Goal: Task Accomplishment & Management: Use online tool/utility

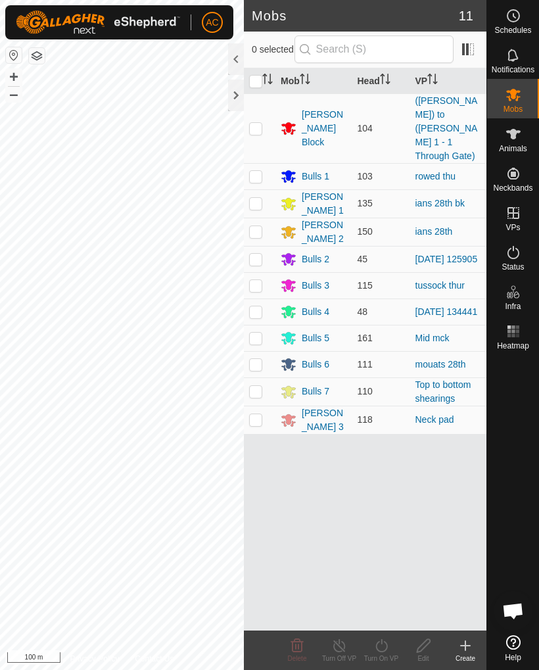
click at [328, 406] on div "[PERSON_NAME] 3" at bounding box center [324, 420] width 45 height 28
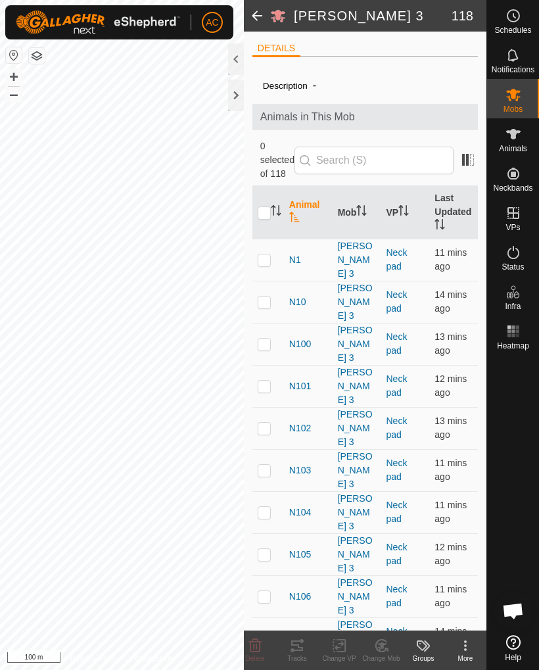
click at [256, 20] on span at bounding box center [257, 16] width 26 height 32
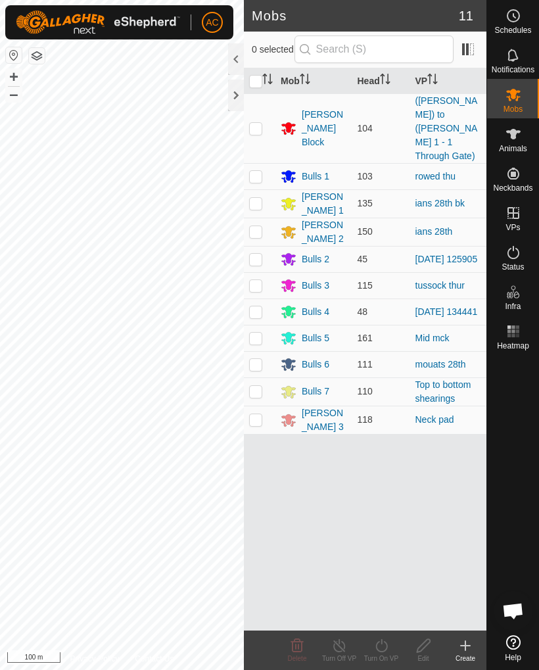
click at [255, 414] on p-checkbox at bounding box center [255, 419] width 13 height 11
checkbox input "true"
click at [385, 651] on icon at bounding box center [381, 646] width 16 height 16
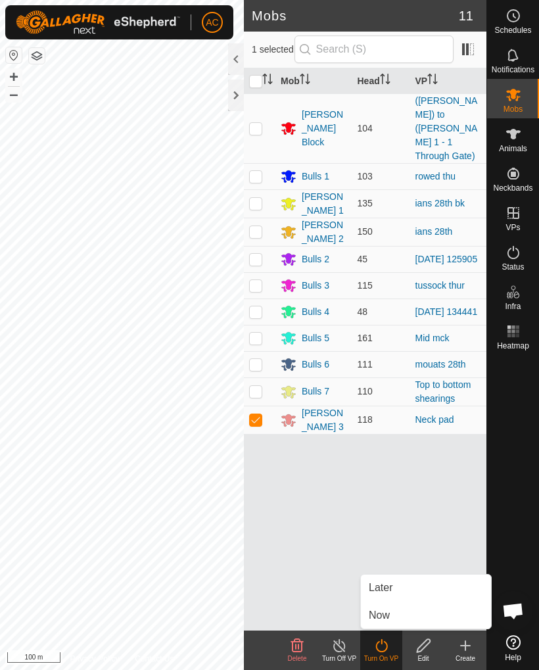
click at [416, 615] on link "Now" at bounding box center [426, 615] width 130 height 26
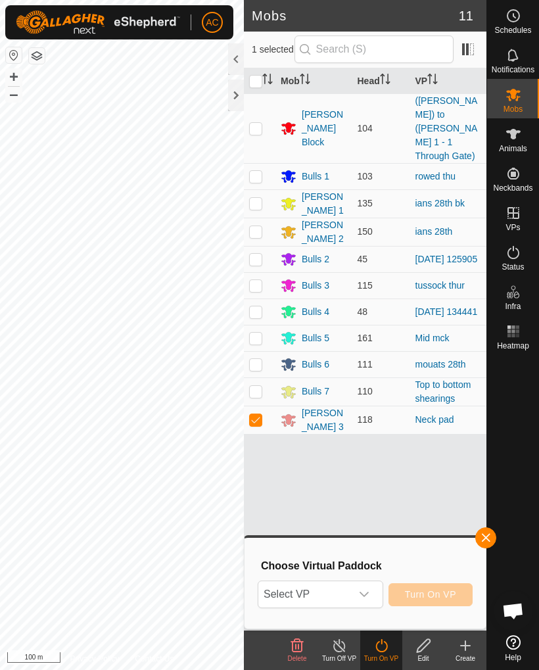
click at [369, 594] on icon "dropdown trigger" at bounding box center [364, 594] width 11 height 11
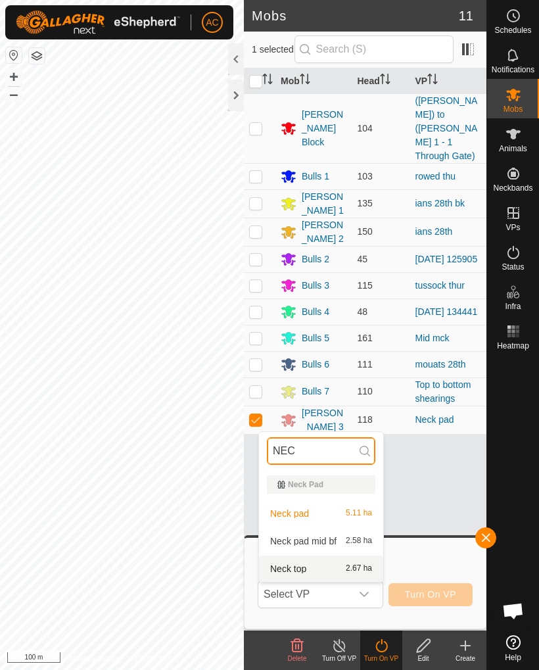
type input "NEC"
click at [335, 565] on div "Neck top 2.67 ha" at bounding box center [321, 569] width 108 height 16
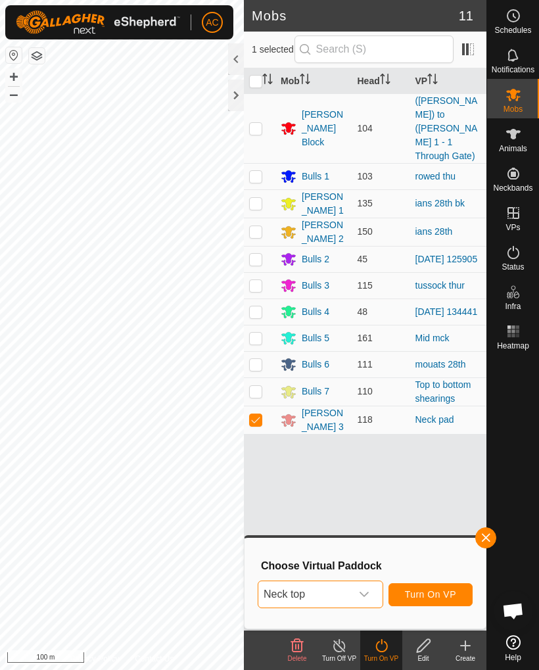
click at [433, 594] on span "Turn On VP" at bounding box center [430, 594] width 51 height 11
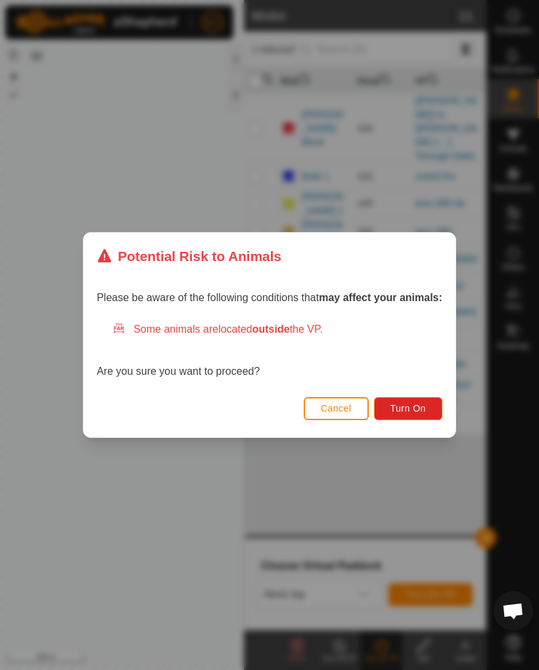
click at [421, 414] on button "Turn On" at bounding box center [408, 408] width 68 height 23
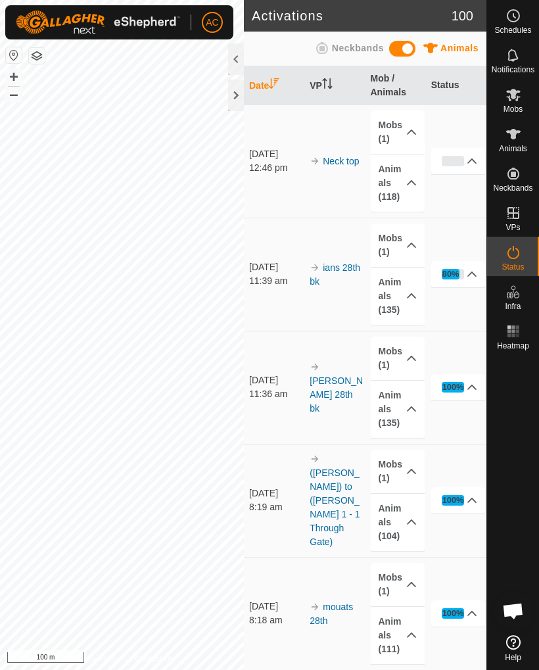
click at [384, 19] on button "Close" at bounding box center [388, 25] width 18 height 18
click at [236, 94] on div at bounding box center [236, 96] width 16 height 32
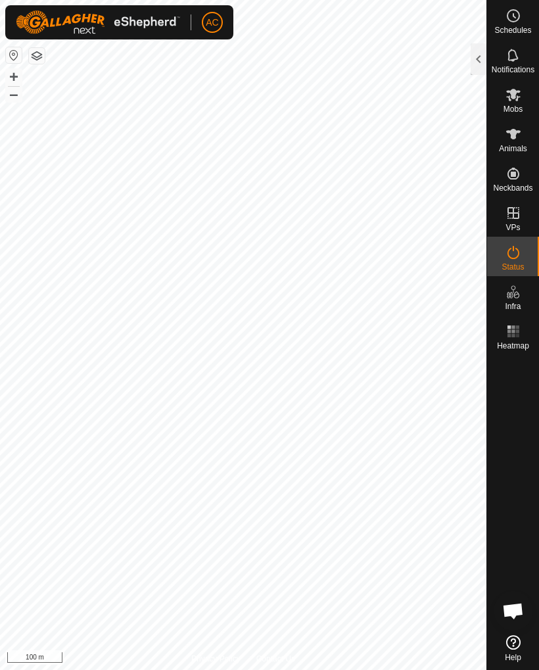
click at [473, 61] on div at bounding box center [479, 59] width 16 height 32
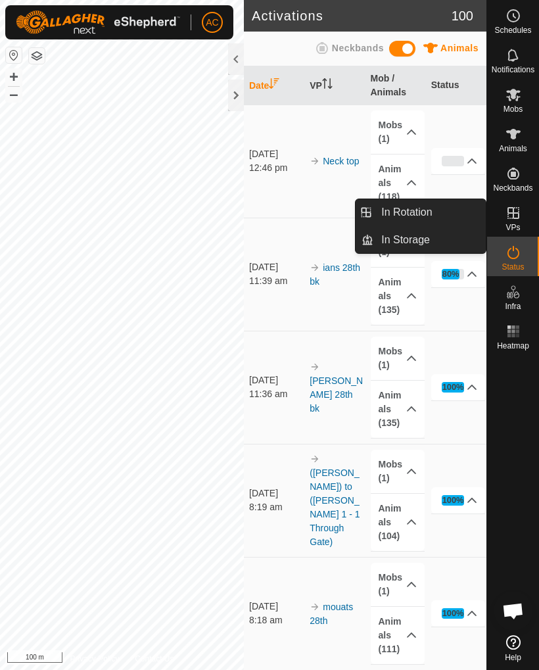
click at [442, 209] on link "In Rotation" at bounding box center [429, 212] width 112 height 26
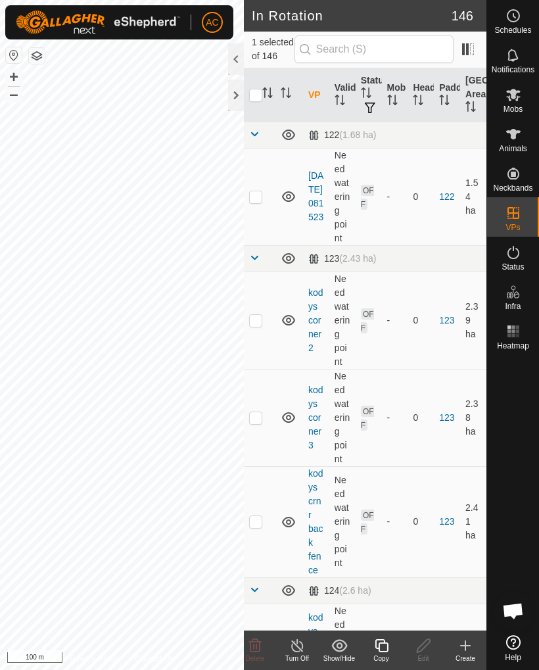
click at [472, 649] on icon at bounding box center [465, 646] width 16 height 16
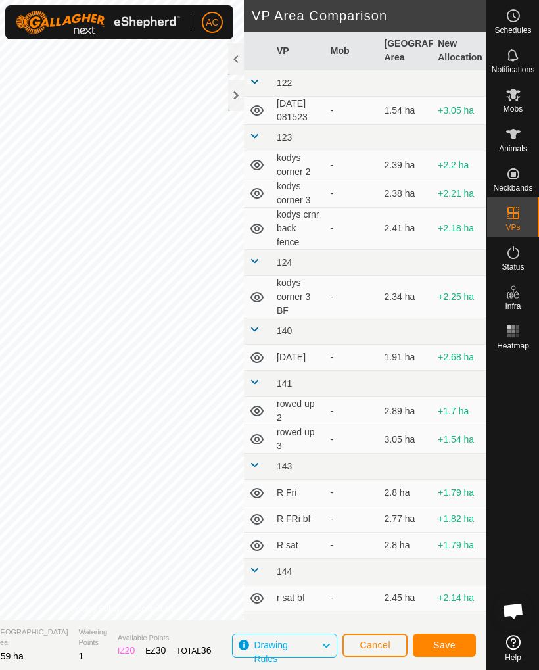
click at [393, 645] on button "Cancel" at bounding box center [374, 645] width 65 height 23
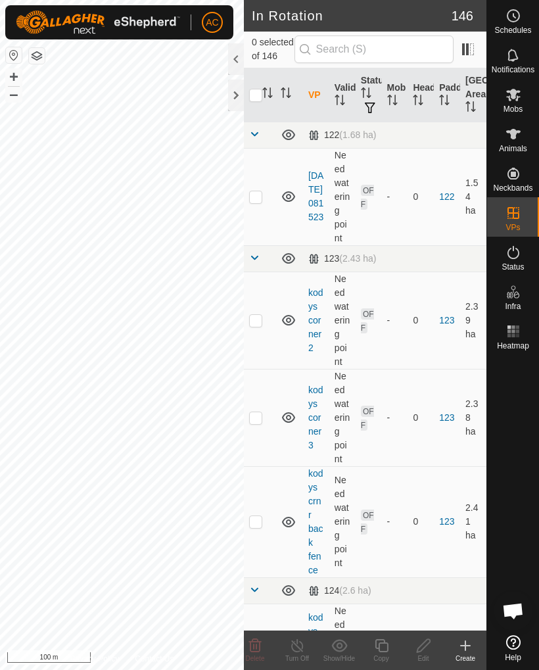
click at [466, 645] on icon at bounding box center [465, 645] width 9 height 0
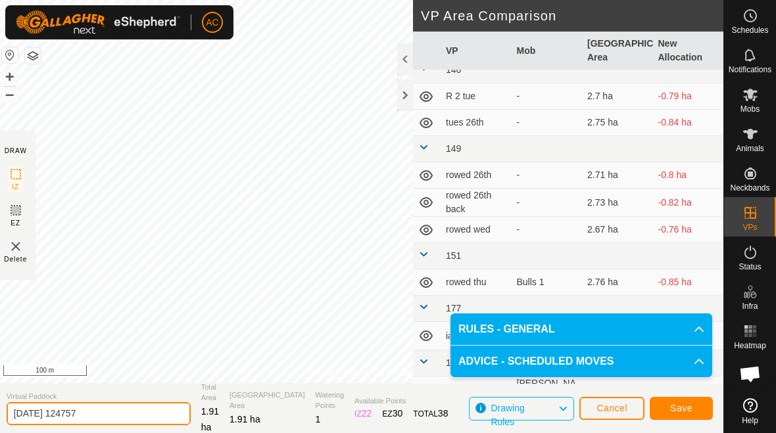
click at [112, 418] on input "[DATE] 124757" at bounding box center [99, 413] width 184 height 23
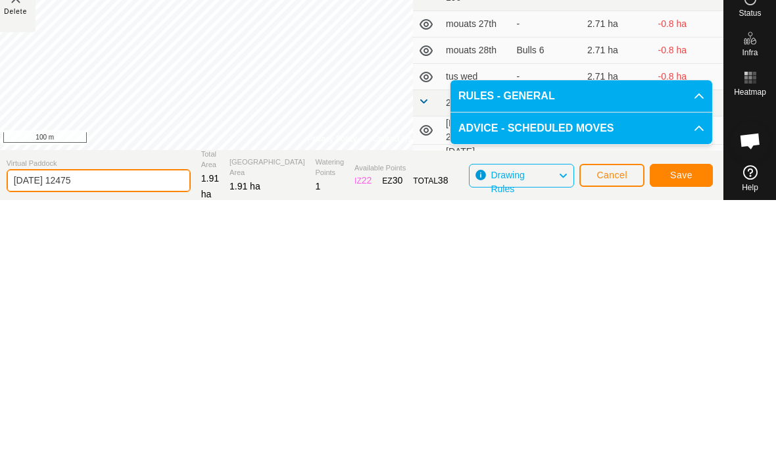
scroll to position [1, 0]
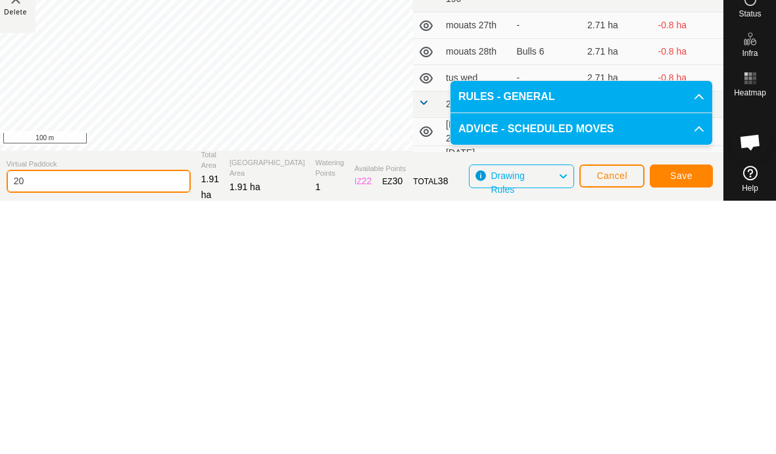
type input "2"
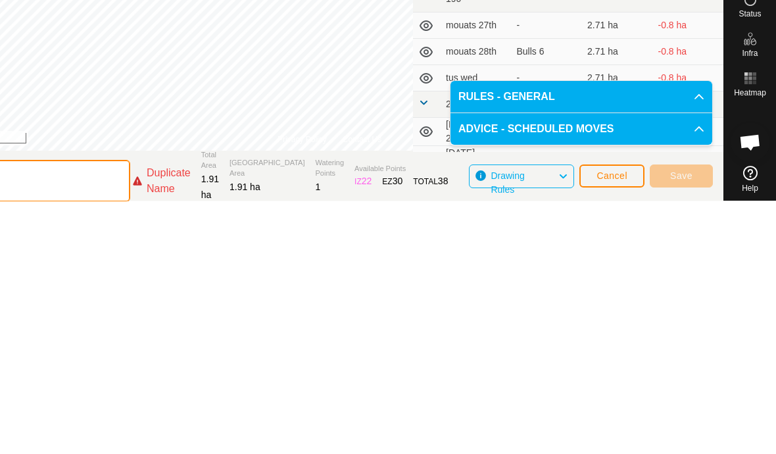
scroll to position [1, 0]
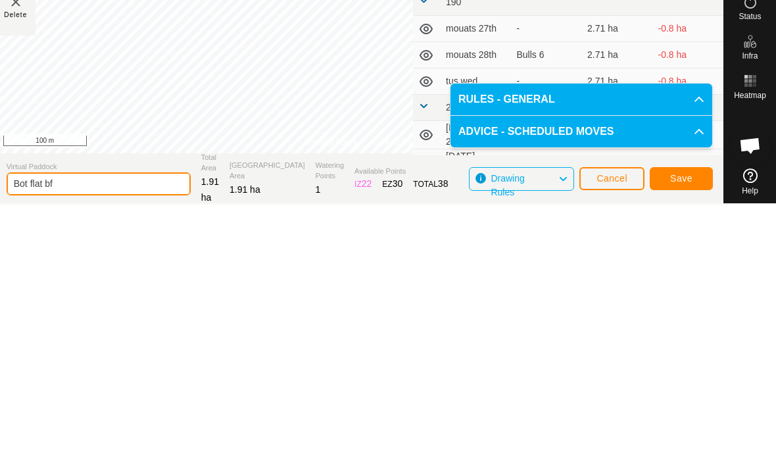
type input "Bot flat bf"
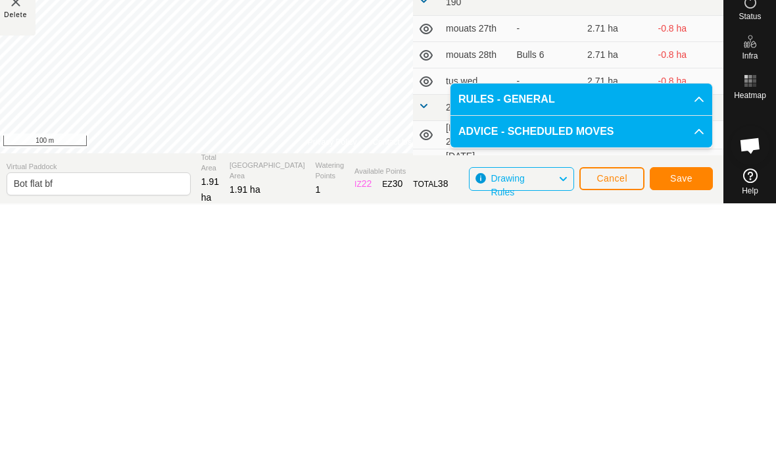
scroll to position [0, 0]
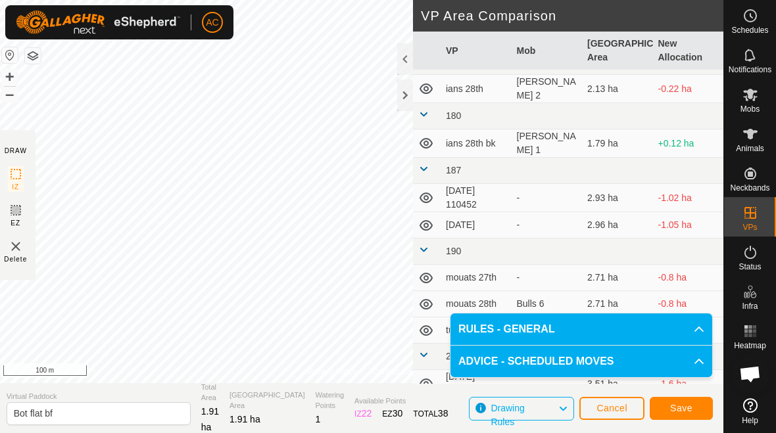
click at [538, 407] on span "Save" at bounding box center [681, 408] width 22 height 11
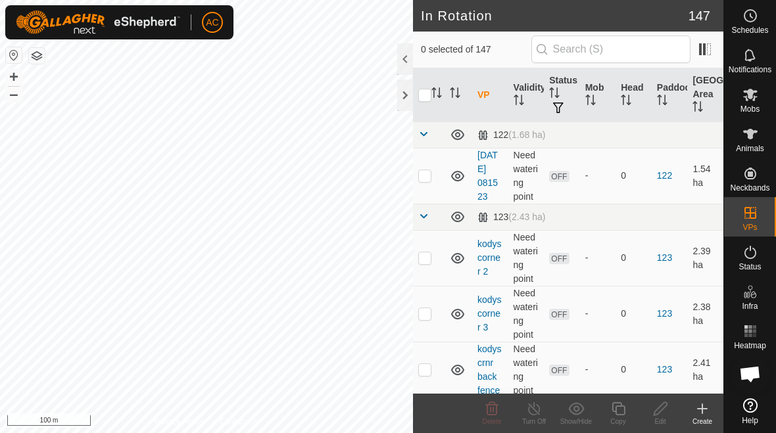
click at [538, 407] on icon at bounding box center [702, 408] width 0 height 9
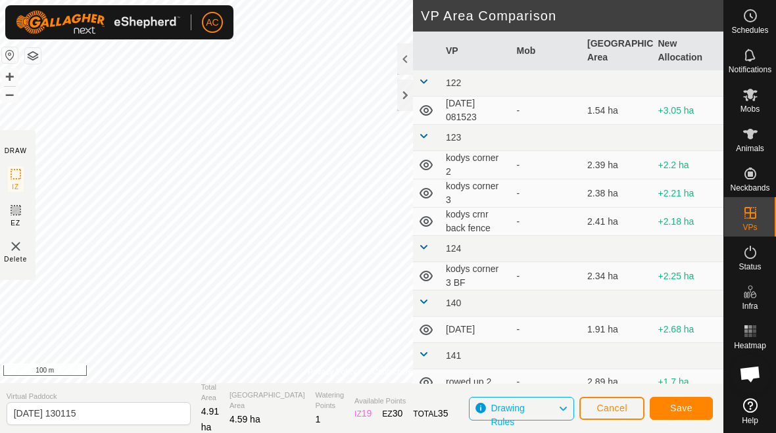
click at [538, 415] on button "Save" at bounding box center [680, 408] width 63 height 23
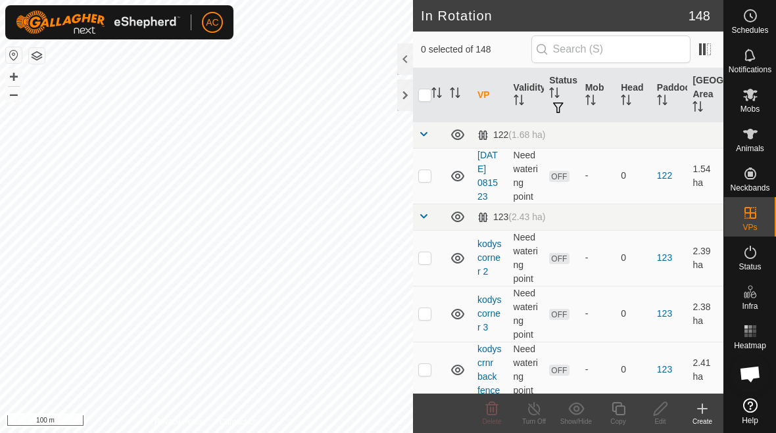
click at [404, 103] on div at bounding box center [405, 96] width 16 height 32
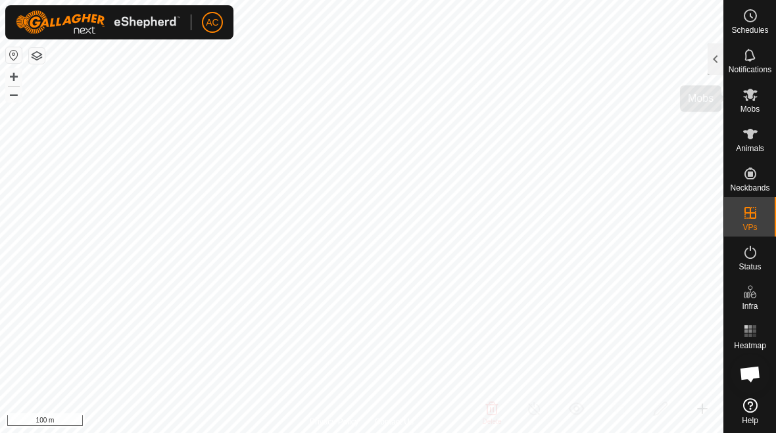
click at [538, 107] on span "Mobs" at bounding box center [749, 109] width 19 height 8
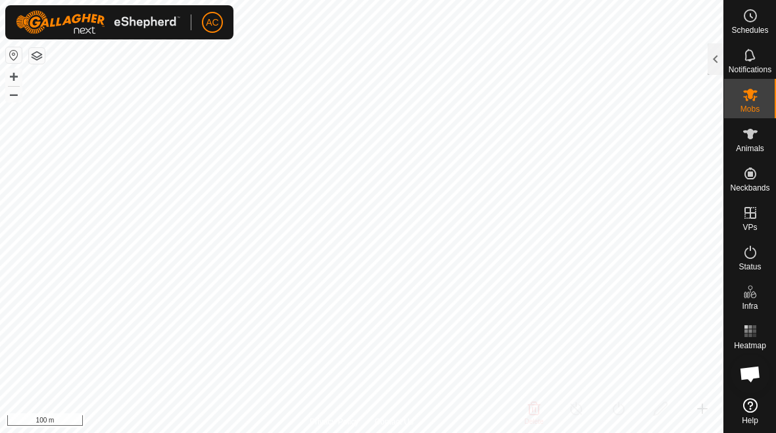
click at [538, 64] on div at bounding box center [715, 59] width 16 height 32
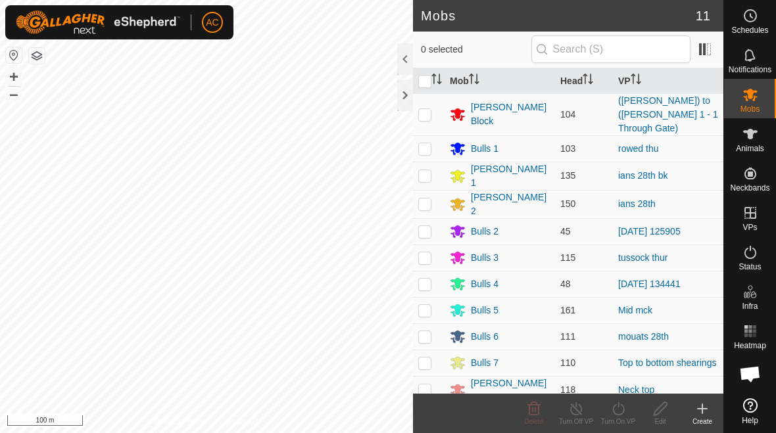
click at [424, 226] on p-checkbox at bounding box center [424, 231] width 13 height 11
checkbox input "true"
click at [538, 418] on div "Turn On VP" at bounding box center [618, 422] width 42 height 10
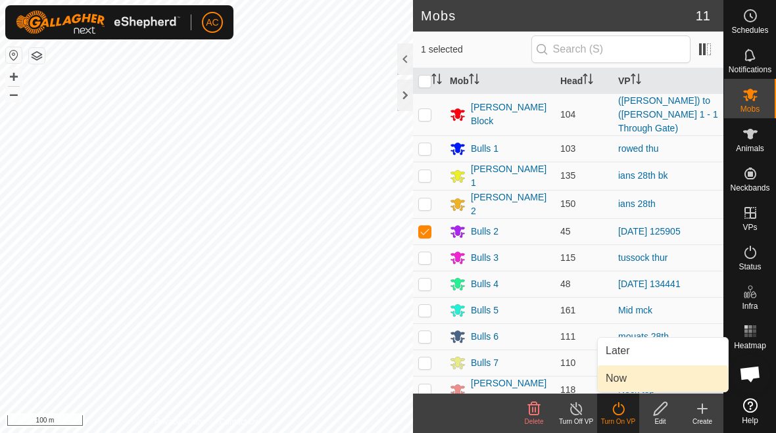
click at [538, 379] on link "Now" at bounding box center [662, 378] width 130 height 26
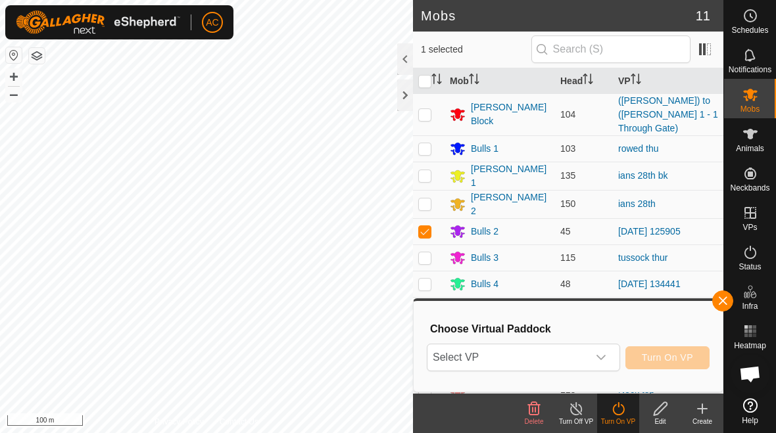
click at [538, 360] on icon "dropdown trigger" at bounding box center [601, 357] width 11 height 11
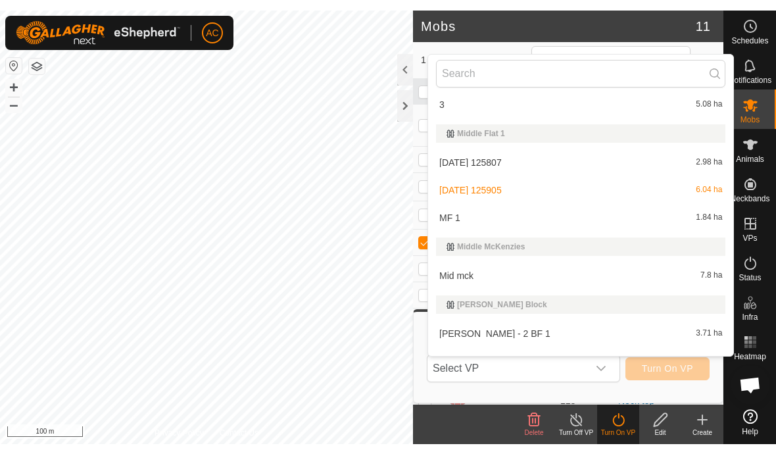
scroll to position [3490, 0]
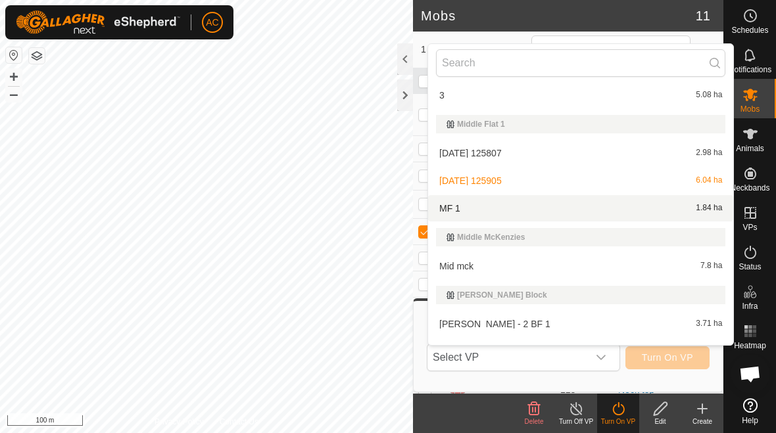
click at [538, 213] on div "MF 1 1.84 ha" at bounding box center [580, 208] width 289 height 16
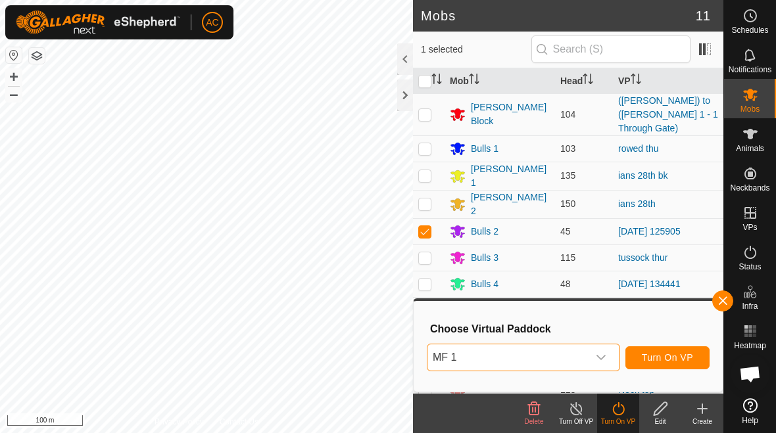
click at [538, 362] on div "dropdown trigger" at bounding box center [601, 357] width 26 height 26
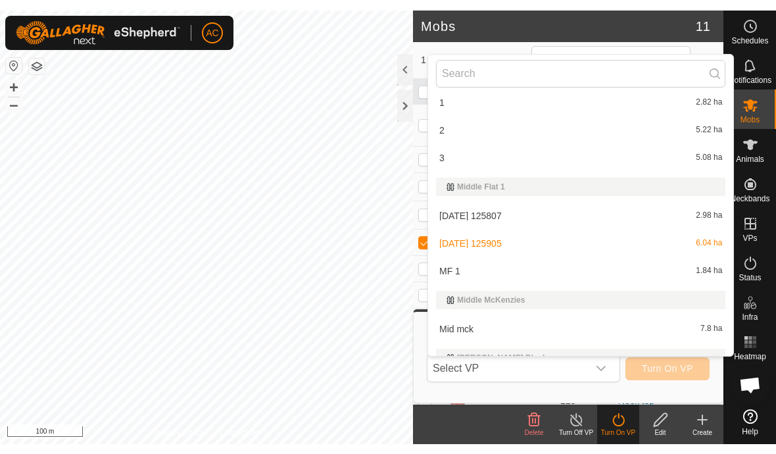
scroll to position [3442, 0]
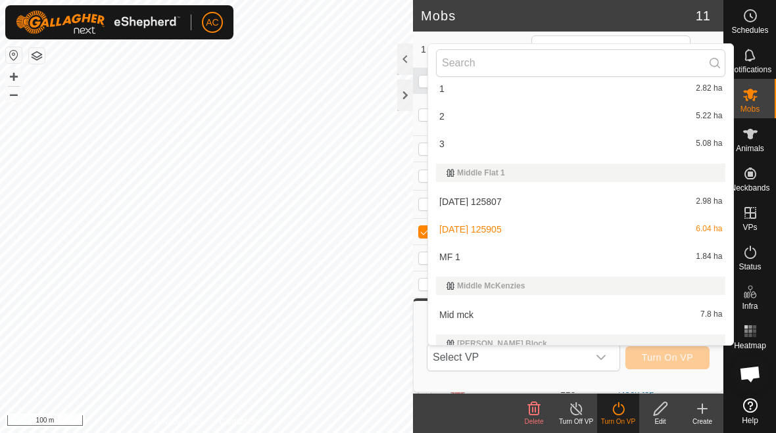
click at [538, 206] on div "[DATE] 125807 2.98 ha" at bounding box center [580, 202] width 289 height 16
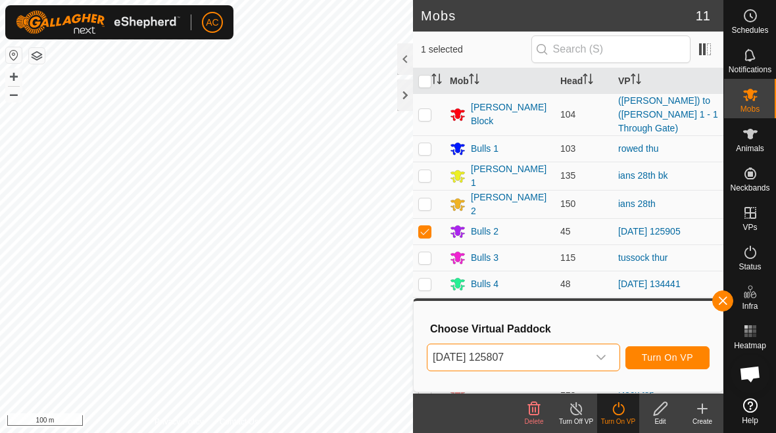
click at [538, 358] on icon "dropdown trigger" at bounding box center [601, 357] width 11 height 11
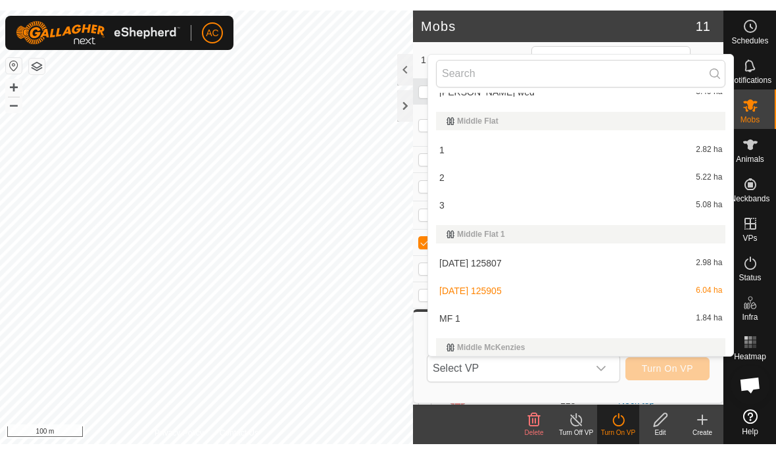
scroll to position [3392, 0]
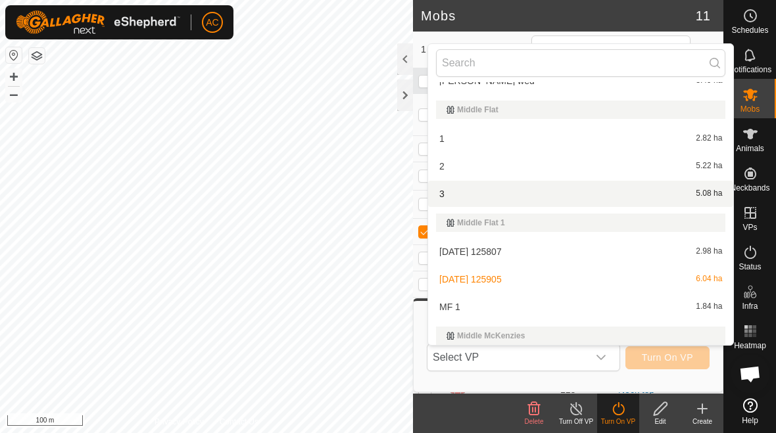
click at [538, 197] on div "3 5.08 ha" at bounding box center [580, 194] width 289 height 16
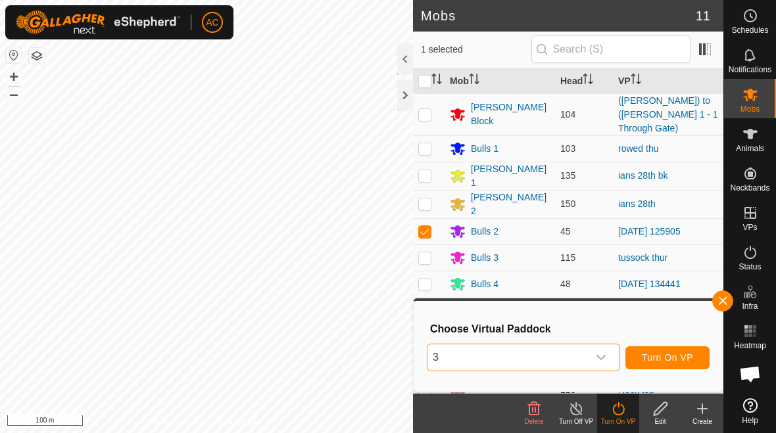
click at [538, 360] on icon "dropdown trigger" at bounding box center [601, 357] width 11 height 11
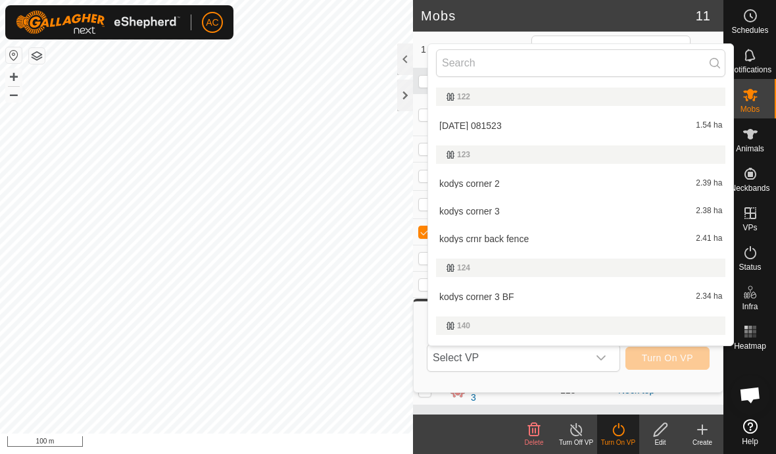
scroll to position [3254, 0]
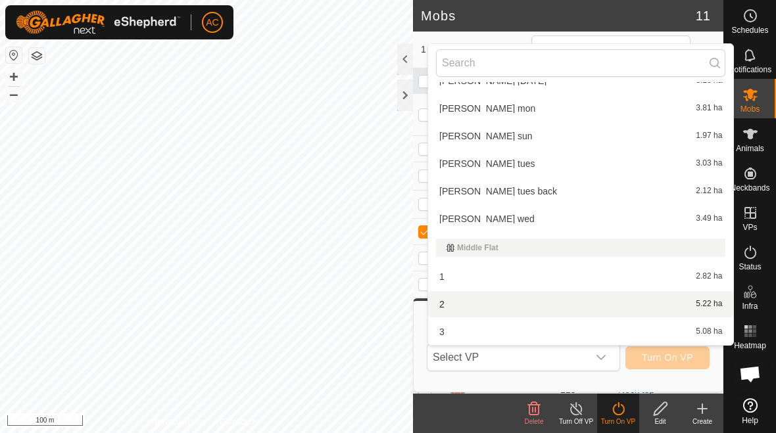
click at [538, 306] on div "2 5.22 ha" at bounding box center [580, 304] width 289 height 16
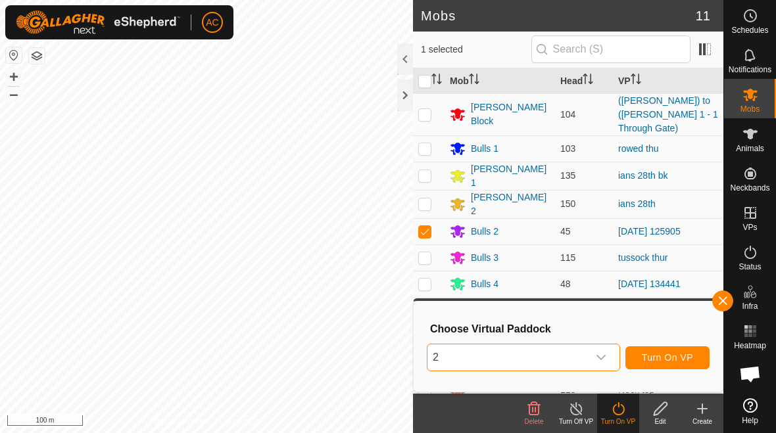
click at [538, 365] on div "dropdown trigger" at bounding box center [601, 357] width 26 height 26
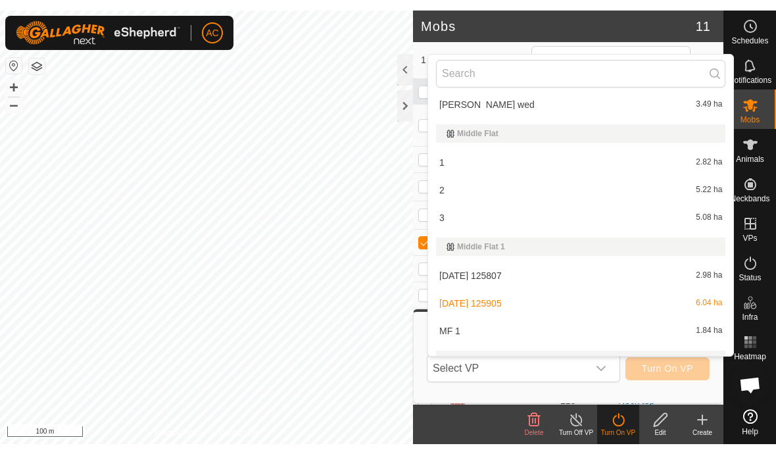
scroll to position [3379, 0]
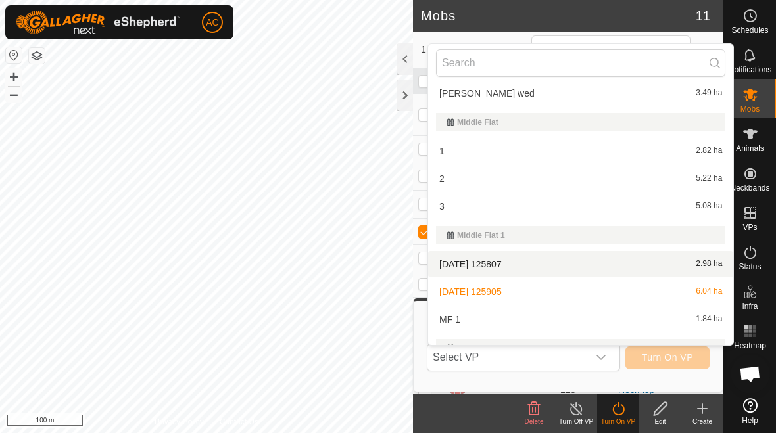
click at [538, 260] on div "[DATE] 125807 2.98 ha" at bounding box center [580, 264] width 289 height 16
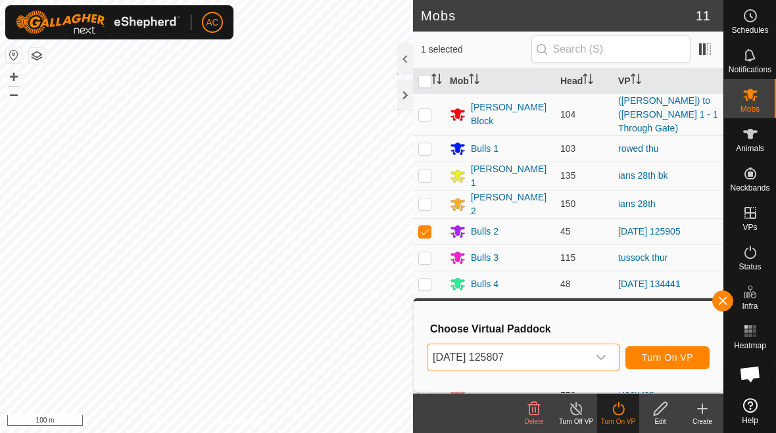
click at [538, 352] on icon "dropdown trigger" at bounding box center [601, 357] width 11 height 11
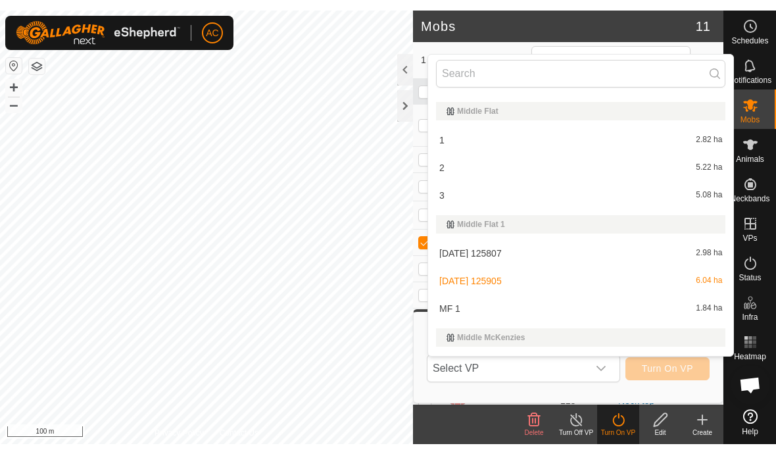
scroll to position [3402, 0]
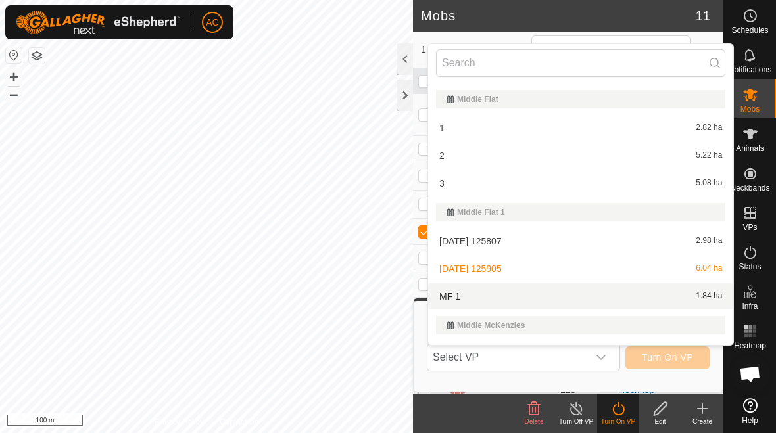
click at [538, 298] on span "1.84 ha" at bounding box center [708, 296] width 26 height 9
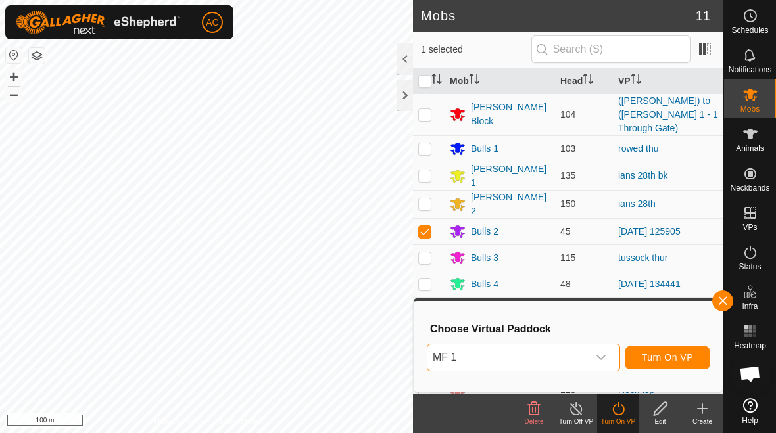
click at [538, 361] on icon "dropdown trigger" at bounding box center [601, 357] width 11 height 11
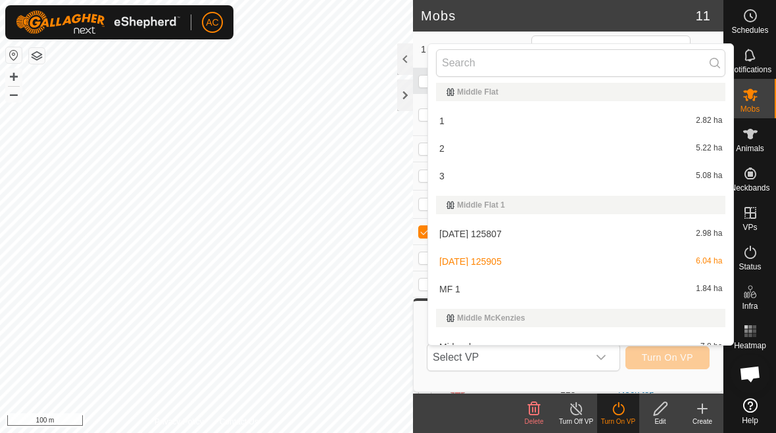
scroll to position [3412, 0]
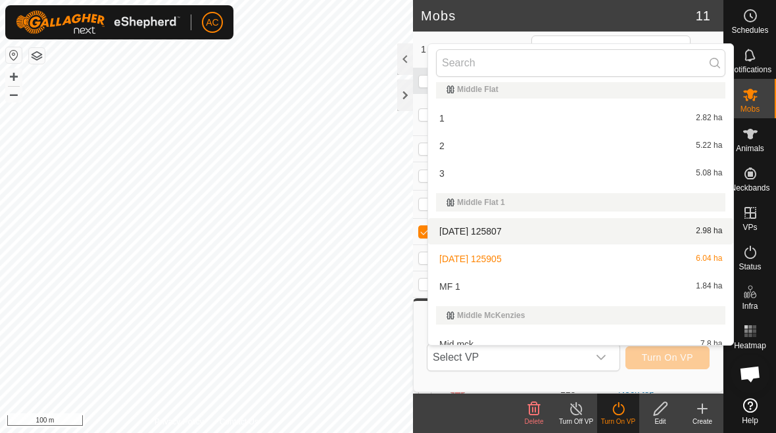
click at [538, 231] on div "[DATE] 125807 2.98 ha" at bounding box center [580, 231] width 289 height 16
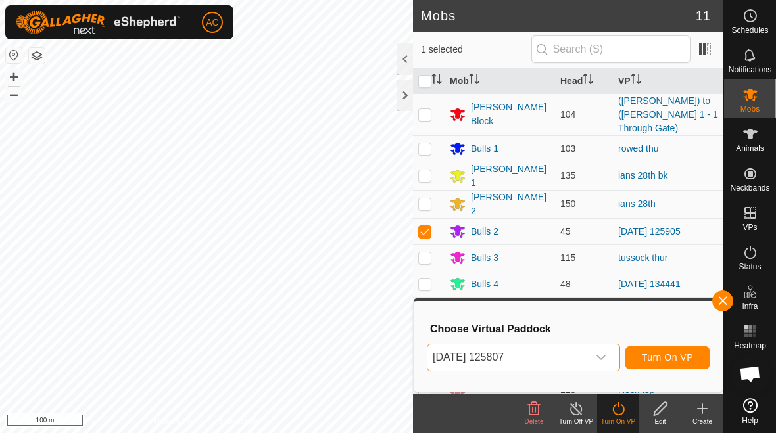
click at [538, 299] on span "button" at bounding box center [722, 301] width 11 height 11
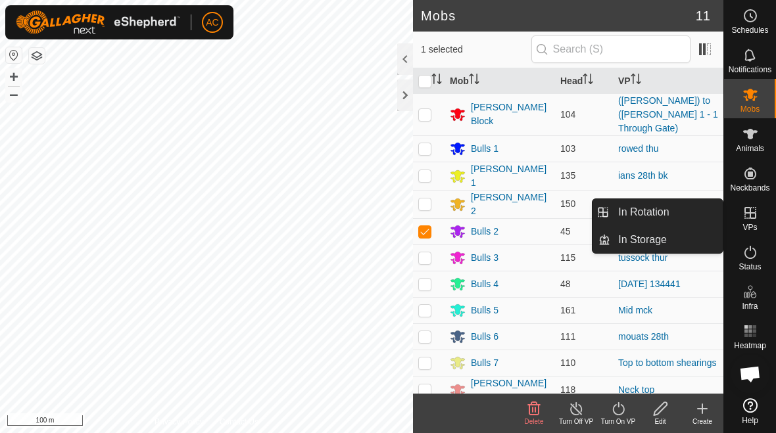
click at [538, 210] on link "In Rotation" at bounding box center [666, 212] width 112 height 26
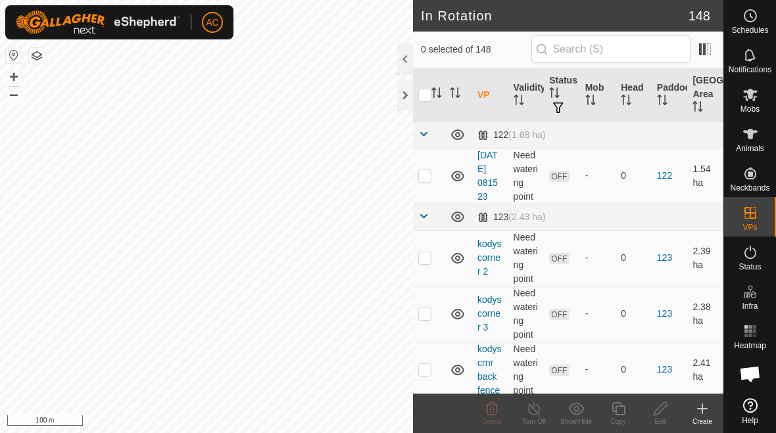
click at [538, 419] on div "Create" at bounding box center [702, 422] width 42 height 10
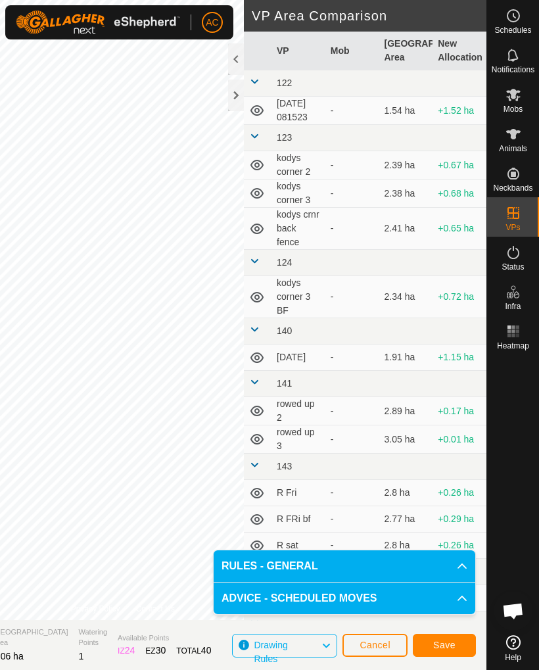
click at [454, 645] on span "Save" at bounding box center [444, 645] width 22 height 11
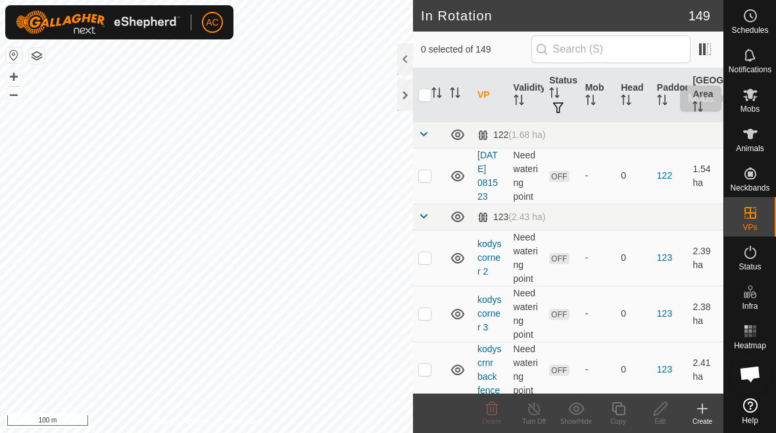
click at [538, 97] on icon at bounding box center [750, 95] width 16 height 16
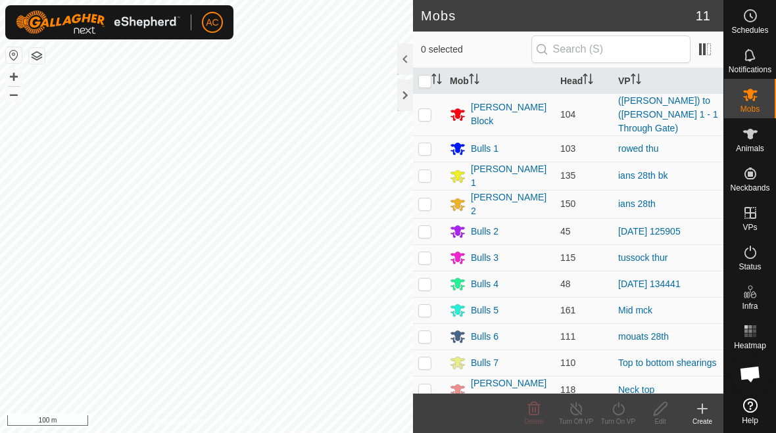
click at [421, 220] on td at bounding box center [429, 231] width 32 height 26
checkbox input "true"
click at [538, 412] on icon at bounding box center [618, 409] width 16 height 16
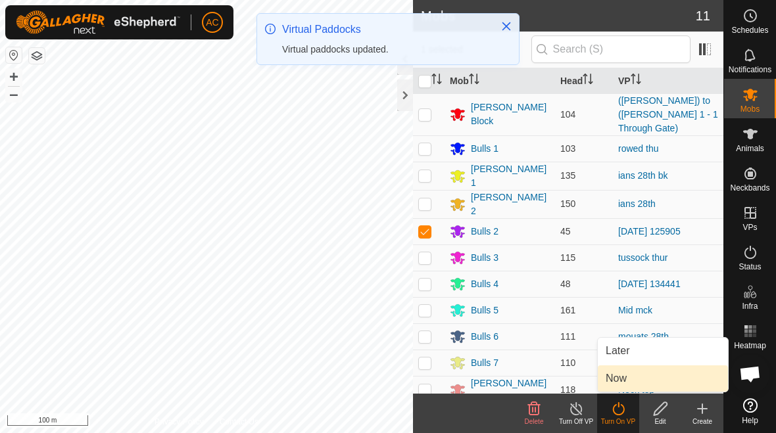
click at [538, 379] on link "Now" at bounding box center [662, 378] width 130 height 26
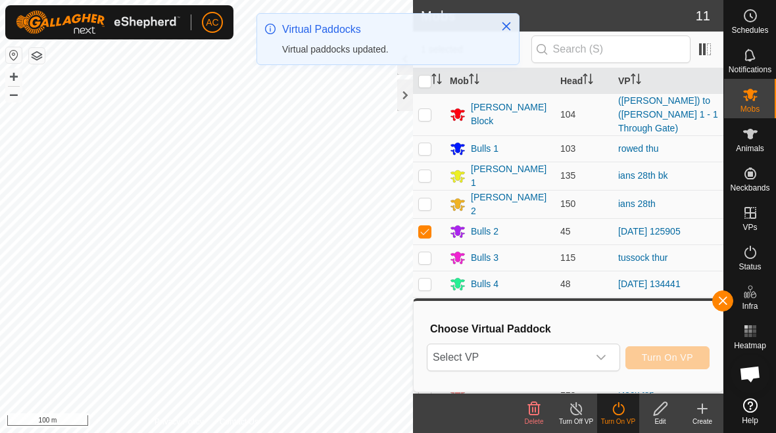
click at [538, 360] on icon "dropdown trigger" at bounding box center [601, 357] width 11 height 11
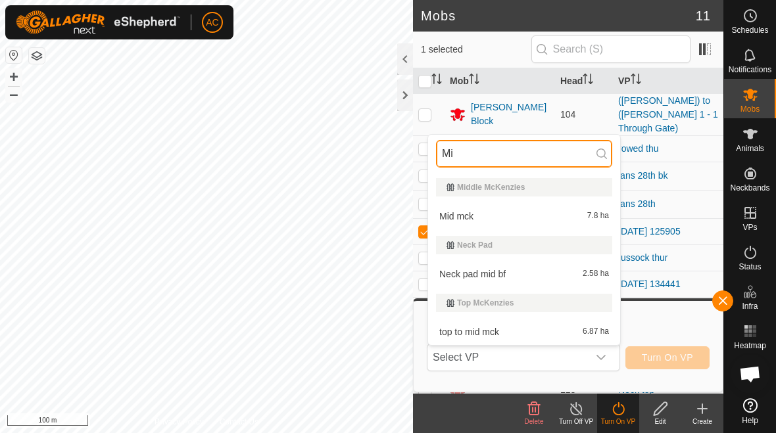
click at [538, 153] on input "Mi" at bounding box center [524, 154] width 176 height 28
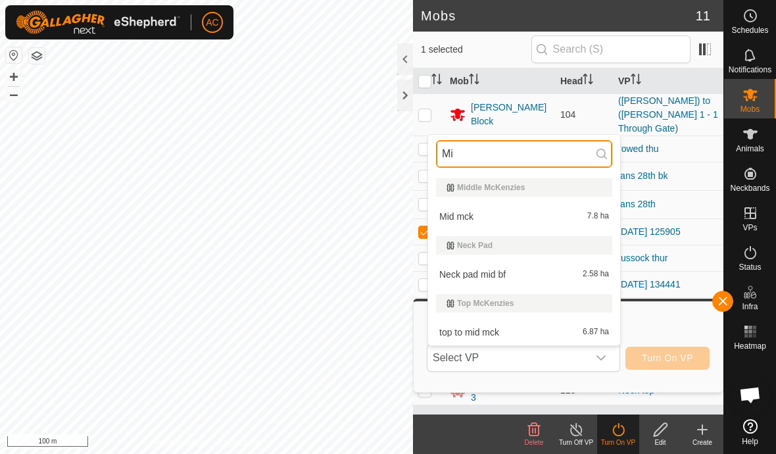
type input "M"
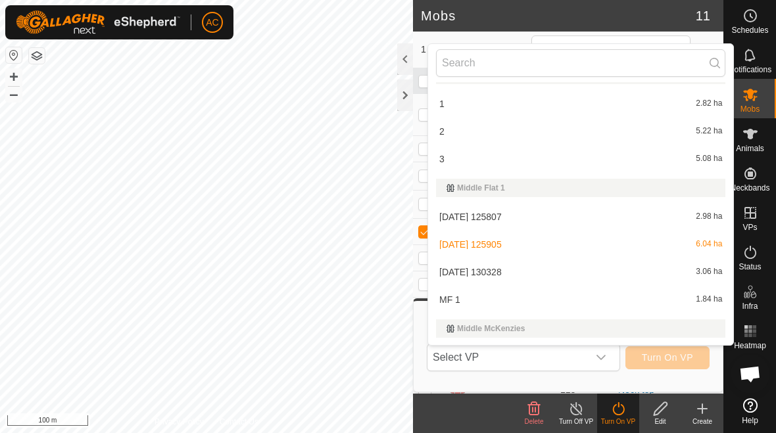
scroll to position [3428, 0]
click at [538, 270] on div "[DATE] [DATE] 3.06 ha" at bounding box center [580, 271] width 289 height 16
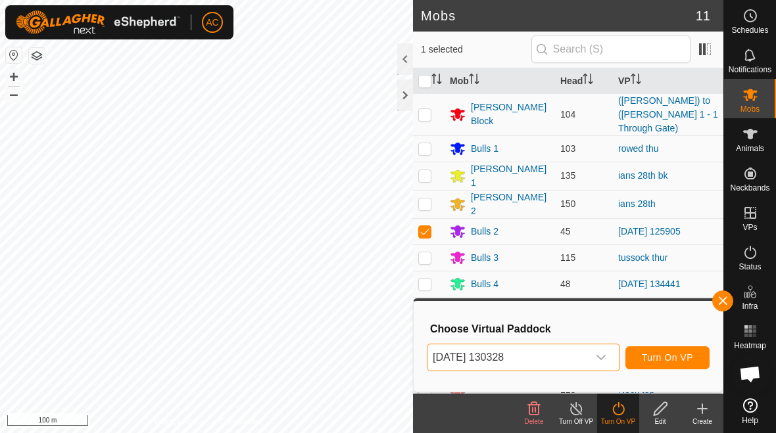
click at [538, 358] on span "Turn On VP" at bounding box center [667, 357] width 51 height 11
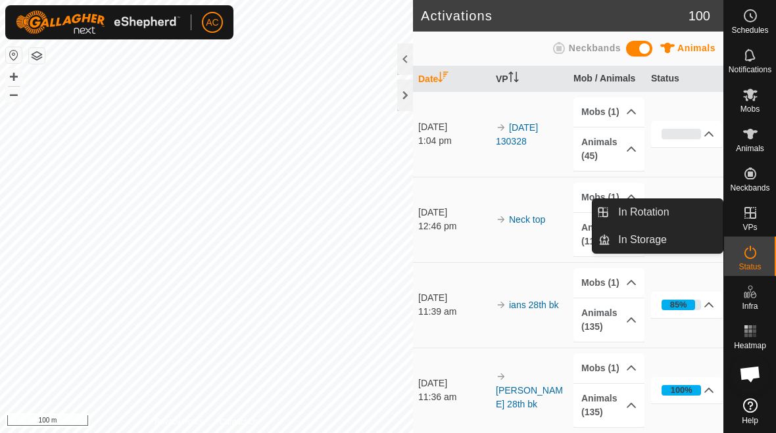
click at [538, 218] on link "In Rotation" at bounding box center [666, 212] width 112 height 26
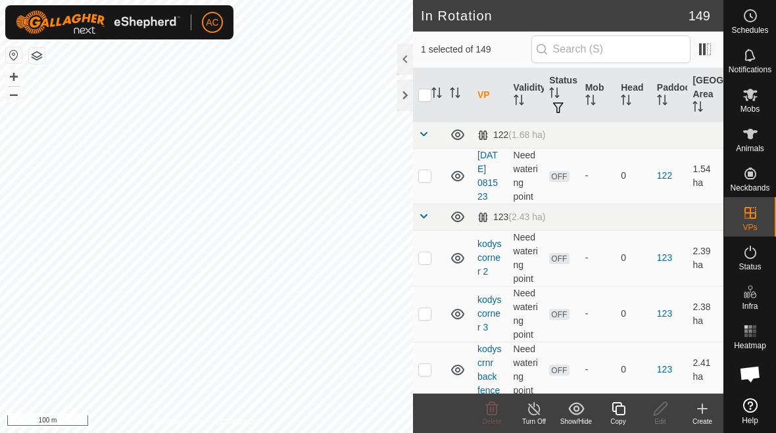
click at [538, 407] on icon at bounding box center [702, 408] width 0 height 9
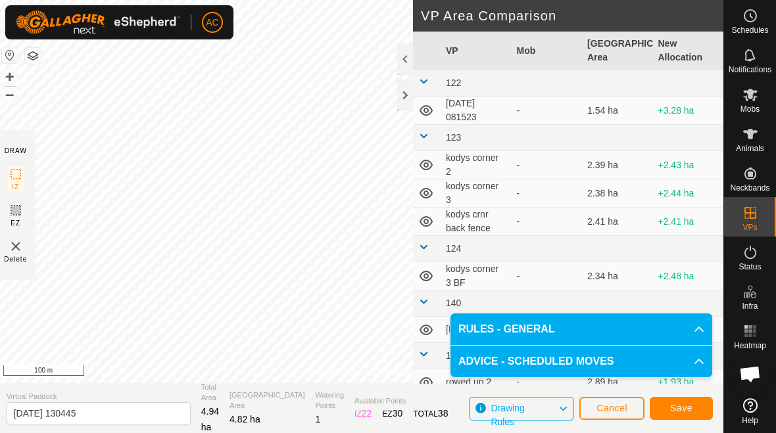
click at [538, 407] on span "Save" at bounding box center [681, 408] width 22 height 11
